Goal: Use online tool/utility: Use online tool/utility

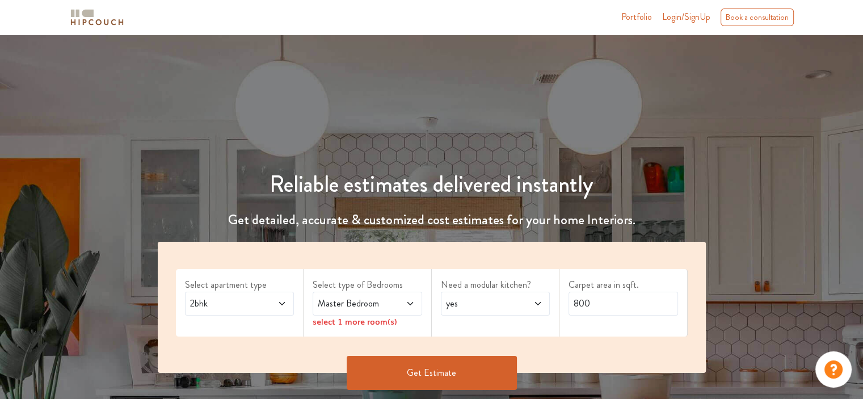
click at [281, 302] on icon at bounding box center [281, 303] width 9 height 9
click at [601, 302] on input "800" at bounding box center [624, 304] width 110 height 24
type input "8"
type input "330"
click at [428, 372] on button "Get Estimate" at bounding box center [432, 373] width 170 height 34
